Goal: Navigation & Orientation: Find specific page/section

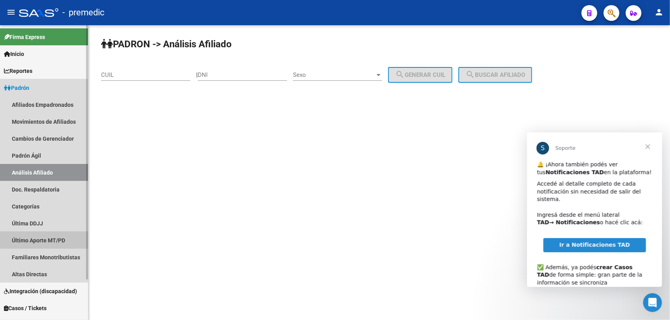
click at [39, 240] on link "Último Aporte MT/PD" at bounding box center [44, 240] width 88 height 17
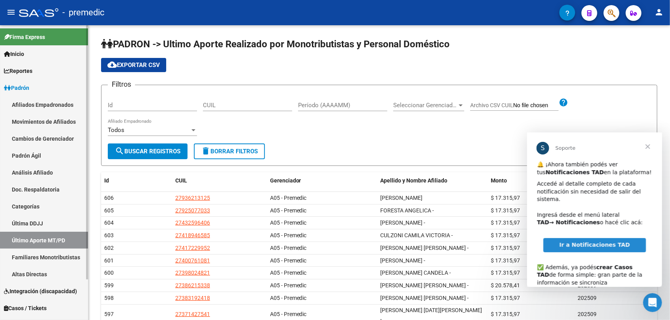
click at [50, 80] on link "Padrón" at bounding box center [44, 87] width 88 height 17
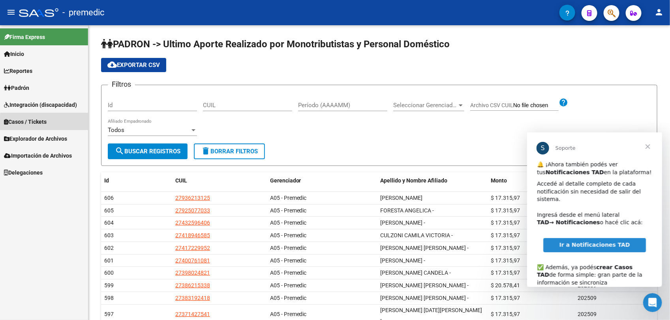
click at [58, 129] on link "Casos / Tickets" at bounding box center [44, 121] width 88 height 17
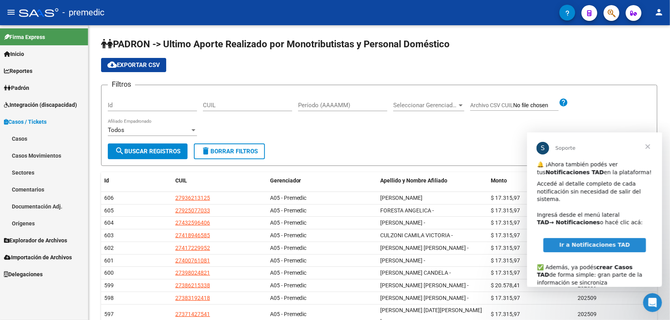
click at [56, 121] on link "Casos / Tickets" at bounding box center [44, 121] width 88 height 17
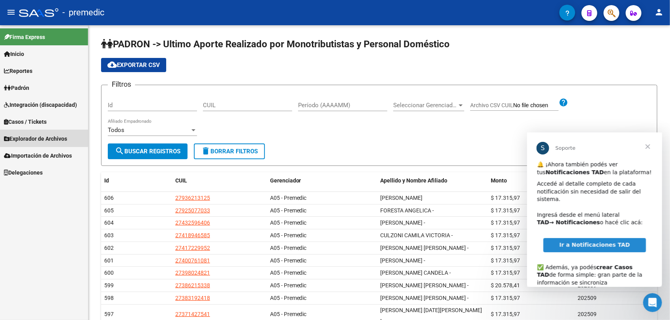
click at [41, 138] on span "Explorador de Archivos" at bounding box center [35, 139] width 63 height 9
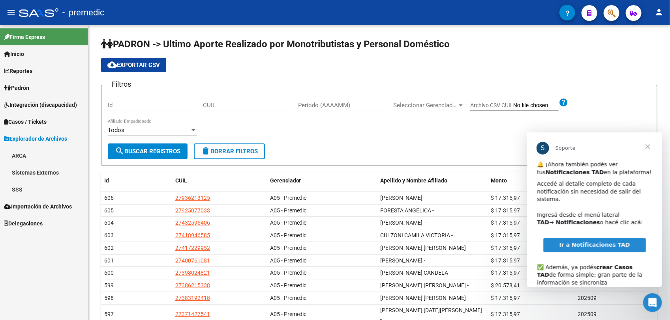
click at [18, 186] on link "SSS" at bounding box center [44, 189] width 88 height 17
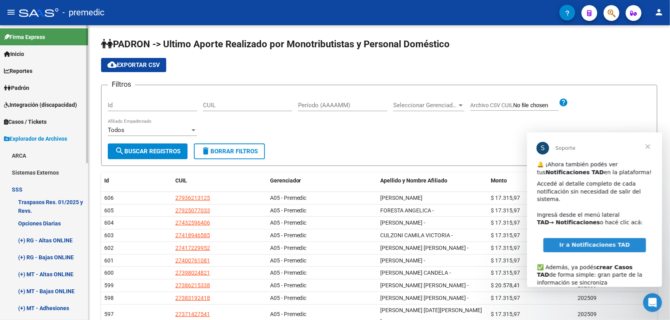
click at [30, 135] on span "Explorador de Archivos" at bounding box center [35, 139] width 63 height 9
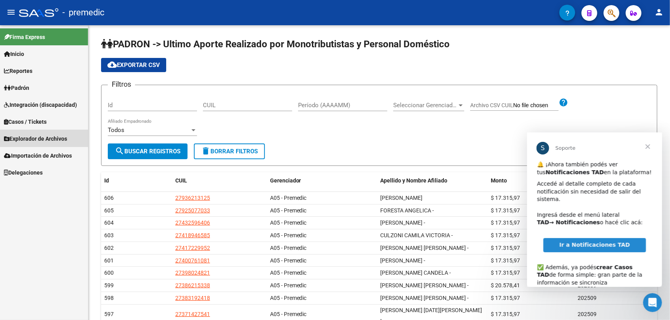
click at [30, 135] on span "Explorador de Archivos" at bounding box center [35, 139] width 63 height 9
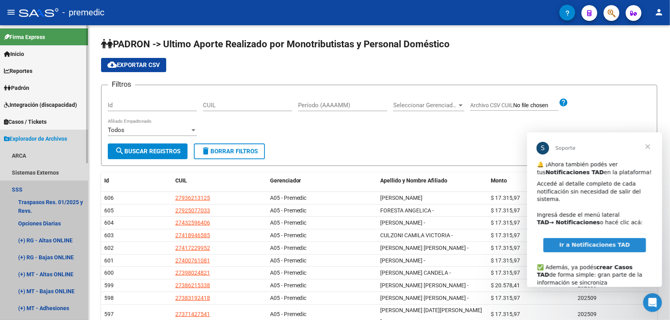
click at [48, 187] on link "SSS" at bounding box center [44, 189] width 88 height 17
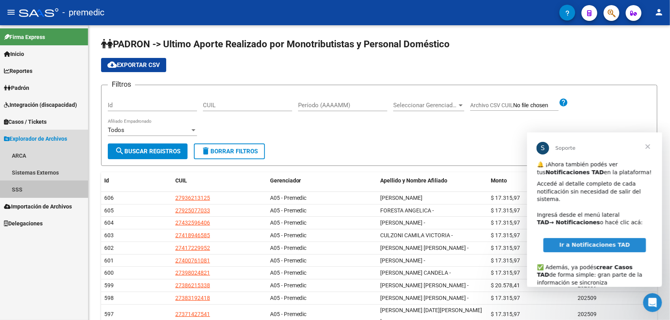
click at [48, 187] on link "SSS" at bounding box center [44, 189] width 88 height 17
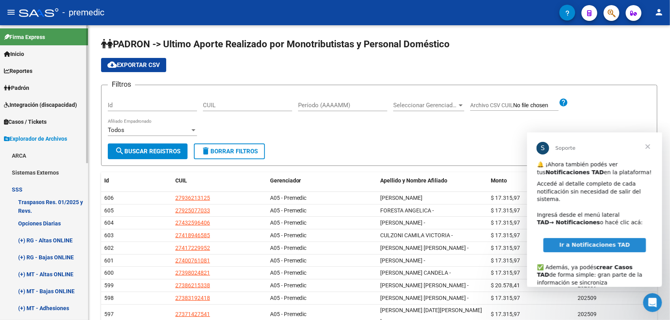
scroll to position [197, 0]
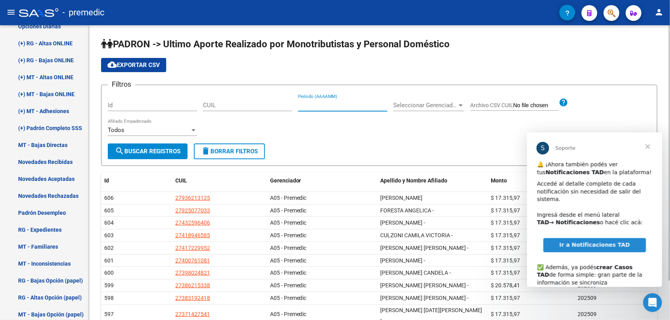
click at [322, 108] on input "Período (AAAAMM)" at bounding box center [342, 105] width 89 height 7
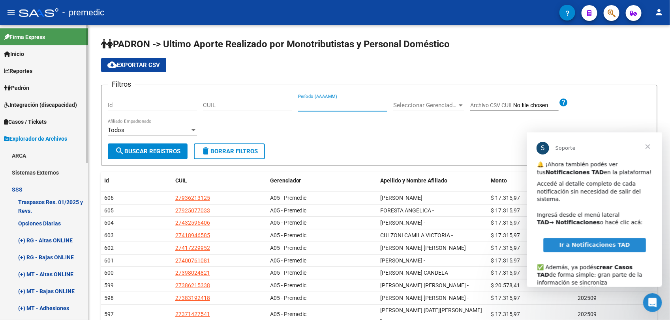
click at [58, 222] on link "Opciones Diarias" at bounding box center [44, 223] width 88 height 17
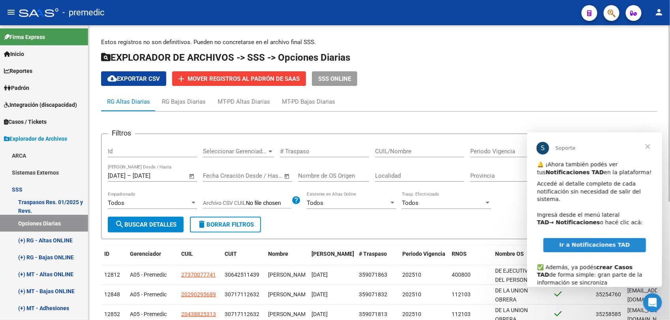
click at [541, 71] on div "cloud_download Exportar CSV add Mover registros al PADRÓN de SAAS SSS ONLINE" at bounding box center [379, 78] width 556 height 15
click at [648, 144] on span "Cerrar" at bounding box center [647, 146] width 28 height 28
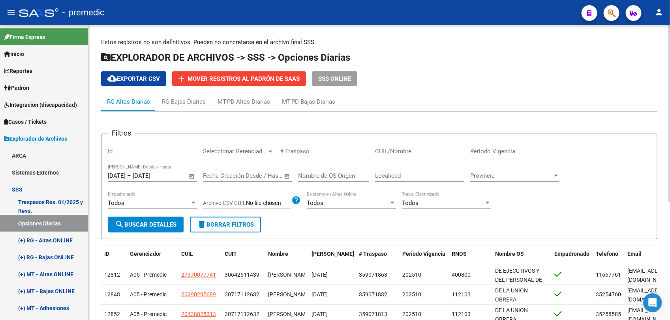
click at [269, 204] on input "Archivo CSV CUIL" at bounding box center [268, 203] width 45 height 7
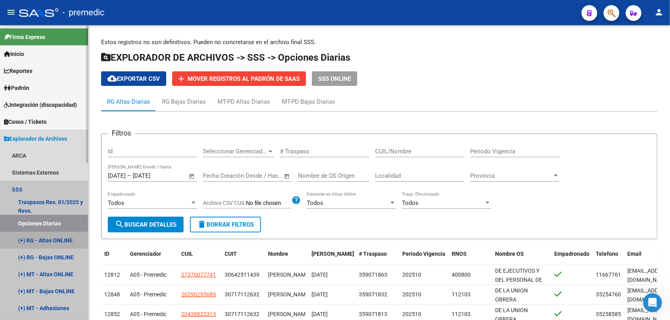
click at [51, 237] on link "(+) RG - Altas ONLINE" at bounding box center [44, 240] width 88 height 17
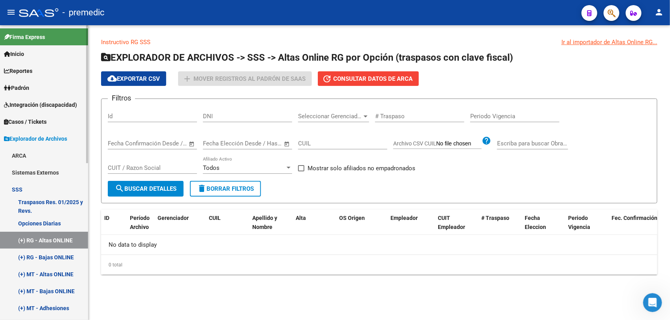
click at [58, 203] on link "Traspasos Res. 01/2025 y Revs." at bounding box center [44, 206] width 88 height 17
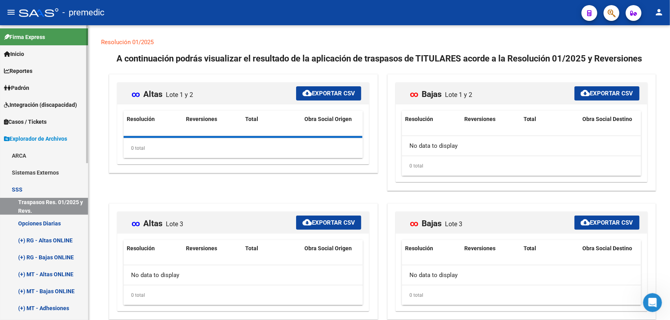
click at [40, 159] on link "ARCA" at bounding box center [44, 155] width 88 height 17
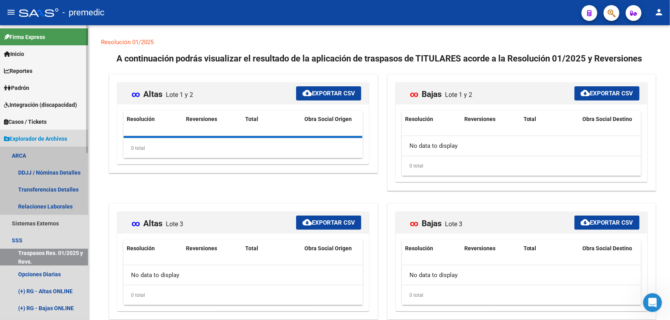
drag, startPoint x: 54, startPoint y: 151, endPoint x: 54, endPoint y: 180, distance: 28.4
click at [54, 152] on link "ARCA" at bounding box center [44, 155] width 88 height 17
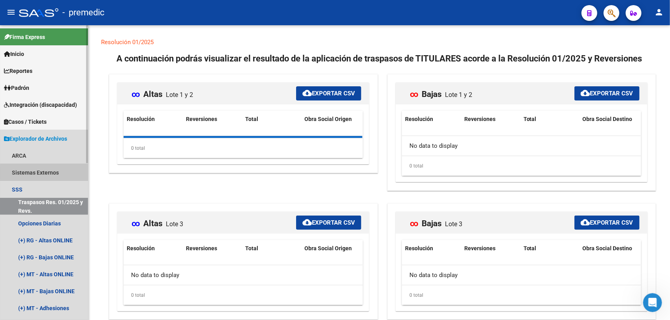
click at [51, 174] on link "Sistemas Externos" at bounding box center [44, 172] width 88 height 17
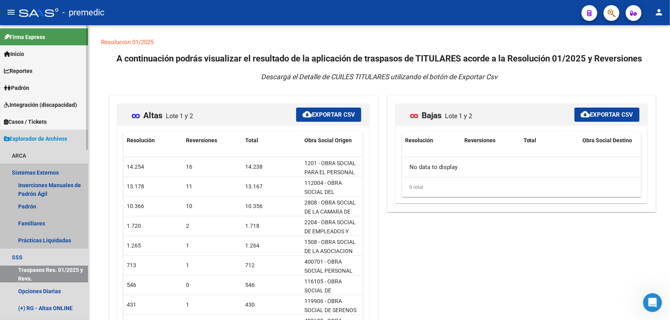
click at [51, 168] on link "Sistemas Externos" at bounding box center [44, 172] width 88 height 17
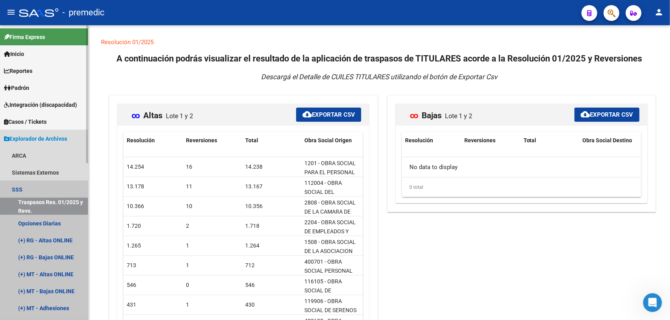
click at [13, 204] on link "Traspasos Res. 01/2025 y Revs." at bounding box center [44, 206] width 88 height 17
click at [15, 192] on link "SSS" at bounding box center [44, 189] width 88 height 17
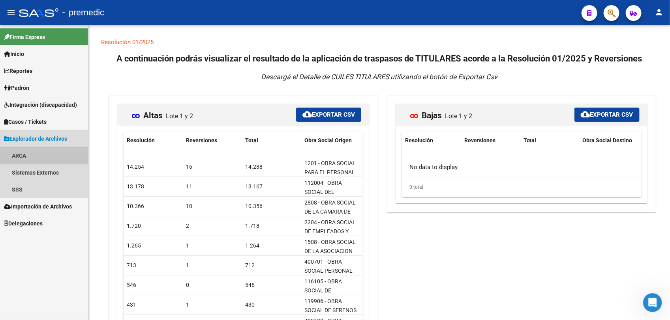
click at [17, 152] on link "ARCA" at bounding box center [44, 155] width 88 height 17
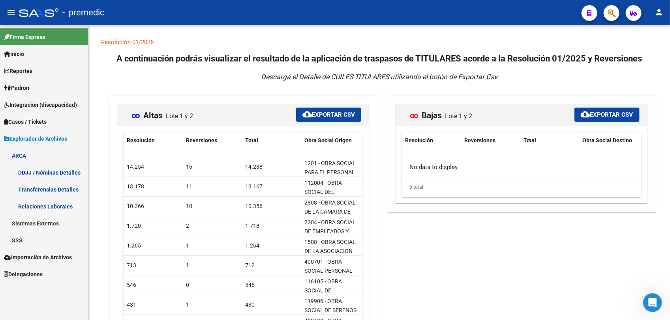
click at [32, 68] on span "Reportes" at bounding box center [18, 71] width 28 height 9
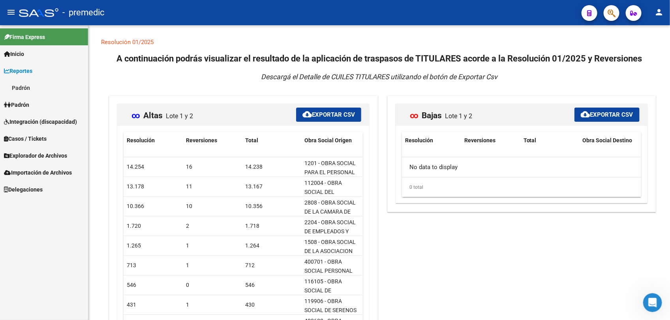
click at [37, 75] on link "Reportes" at bounding box center [44, 70] width 88 height 17
click at [39, 96] on link "Integración (discapacidad)" at bounding box center [44, 104] width 88 height 17
click at [39, 92] on link "Padrón" at bounding box center [44, 87] width 88 height 17
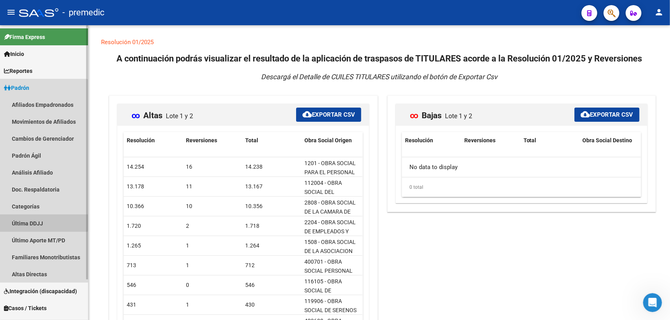
click at [41, 222] on link "Última DDJJ" at bounding box center [44, 223] width 88 height 17
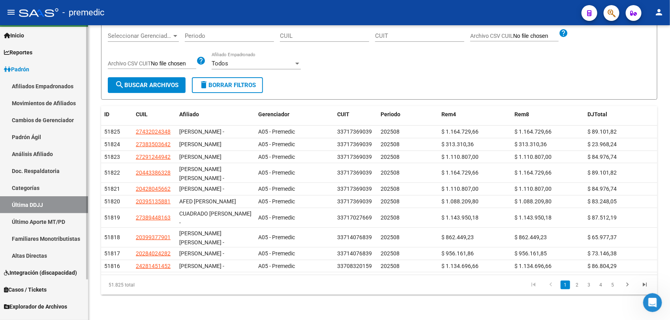
scroll to position [47, 0]
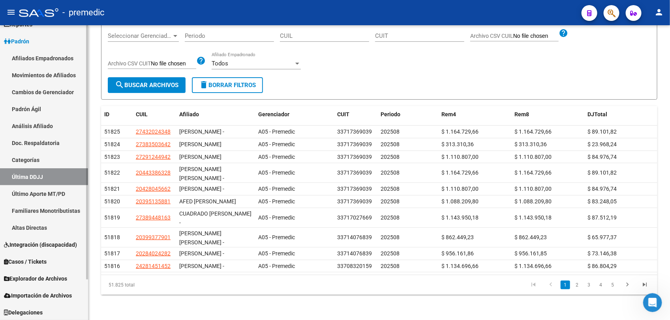
click at [54, 242] on span "Integración (discapacidad)" at bounding box center [40, 245] width 73 height 9
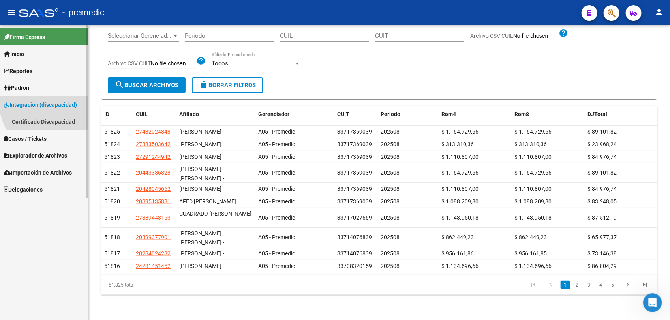
scroll to position [0, 0]
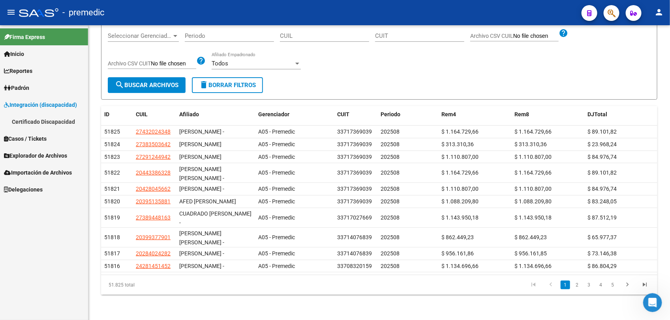
click at [56, 153] on span "Explorador de Archivos" at bounding box center [35, 156] width 63 height 9
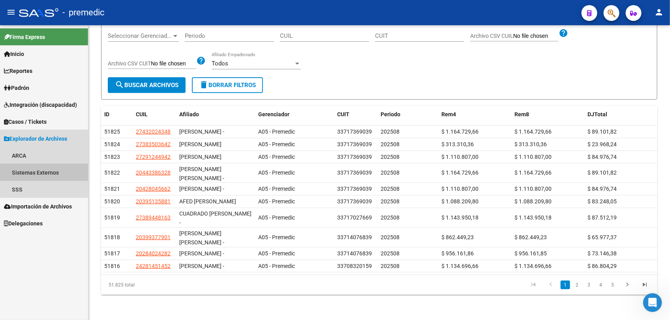
click at [61, 172] on link "Sistemas Externos" at bounding box center [44, 172] width 88 height 17
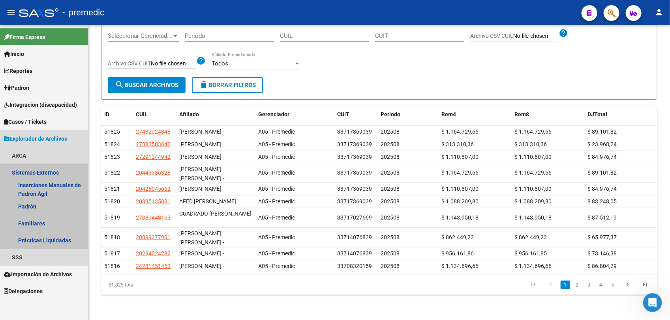
click at [61, 170] on link "Sistemas Externos" at bounding box center [44, 172] width 88 height 17
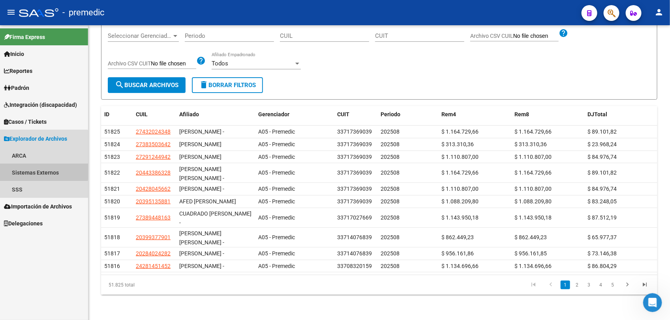
click at [42, 170] on link "Sistemas Externos" at bounding box center [44, 172] width 88 height 17
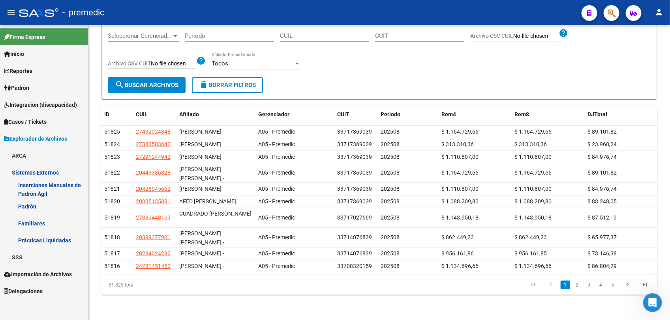
click at [56, 208] on link "Padrón" at bounding box center [44, 206] width 88 height 17
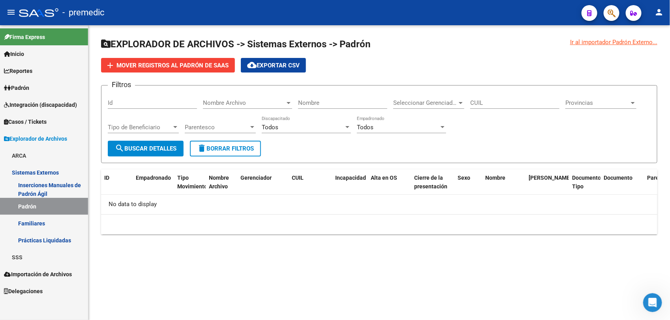
click at [56, 255] on link "SSS" at bounding box center [44, 257] width 88 height 17
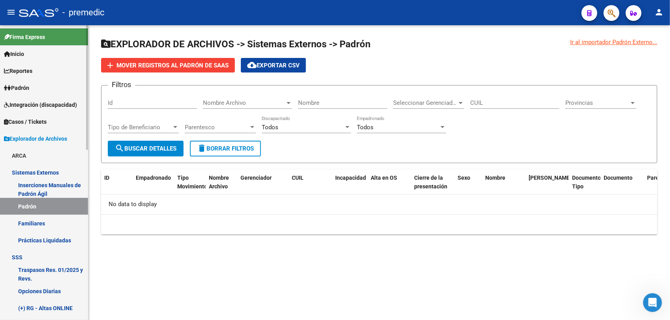
scroll to position [197, 0]
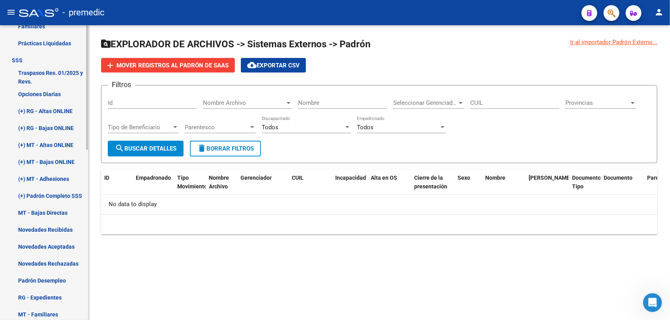
click at [64, 230] on link "Novedades Recibidas" at bounding box center [44, 229] width 88 height 17
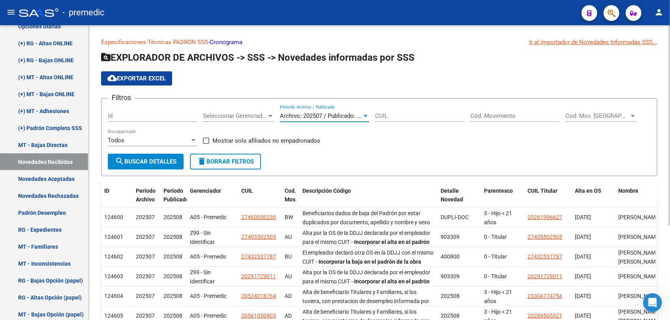
click at [326, 113] on span "Archivo: 202507 / Publicado: 202508" at bounding box center [328, 115] width 96 height 7
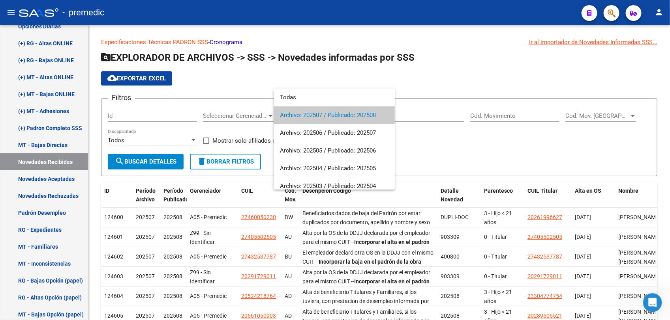
click at [451, 78] on div at bounding box center [335, 160] width 670 height 320
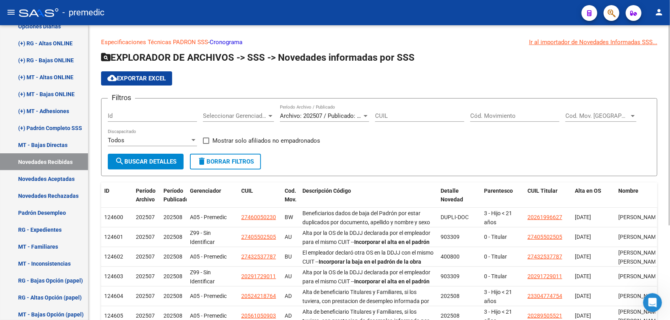
click at [333, 111] on div "Archivo: 202507 / Publicado: 202508 Período Archivo / Publicado" at bounding box center [324, 113] width 89 height 17
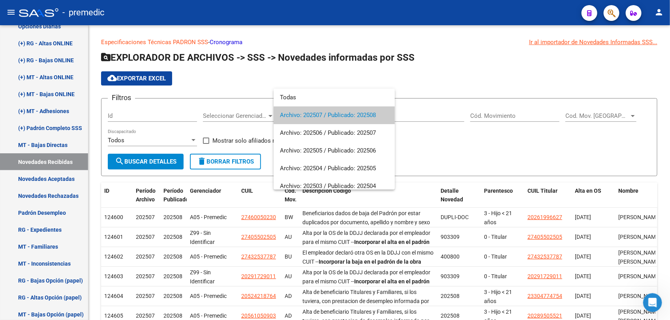
click at [52, 200] on div at bounding box center [335, 160] width 670 height 320
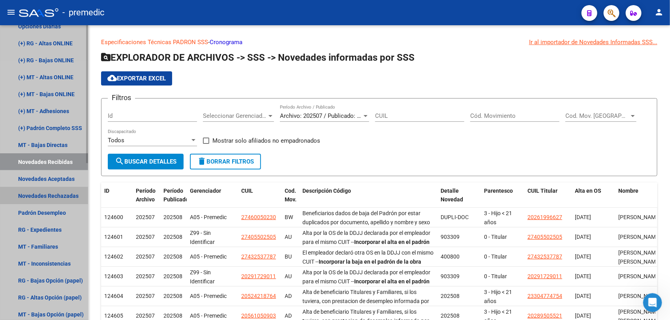
click at [52, 196] on link "Novedades Rechazadas" at bounding box center [44, 195] width 88 height 17
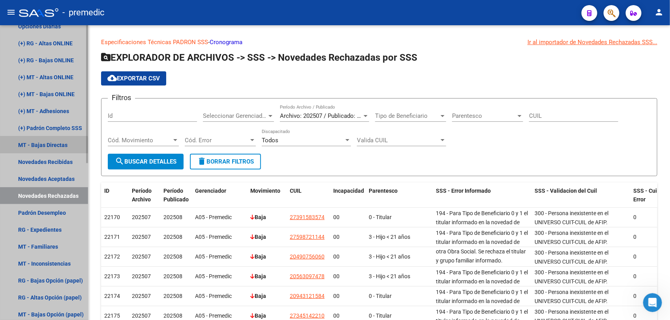
click at [32, 151] on link "MT - Bajas Directas" at bounding box center [44, 145] width 88 height 17
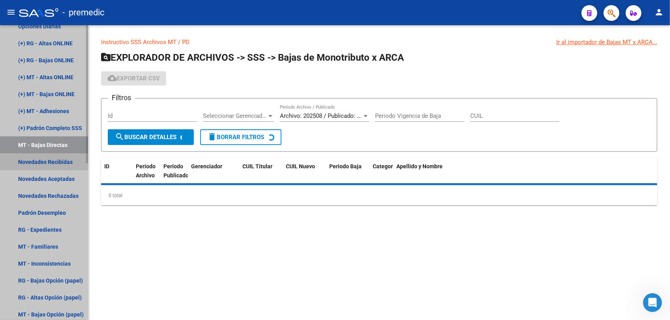
click at [37, 156] on link "Novedades Recibidas" at bounding box center [44, 162] width 88 height 17
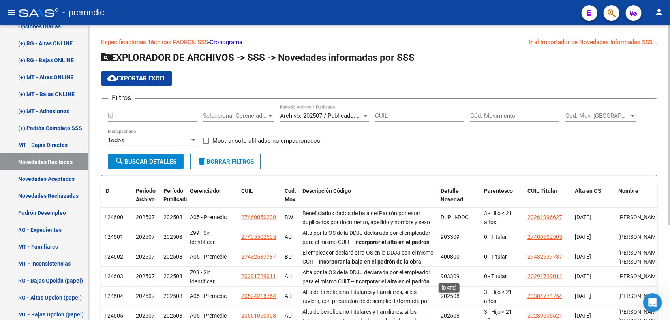
scroll to position [139, 0]
